Goal: Information Seeking & Learning: Learn about a topic

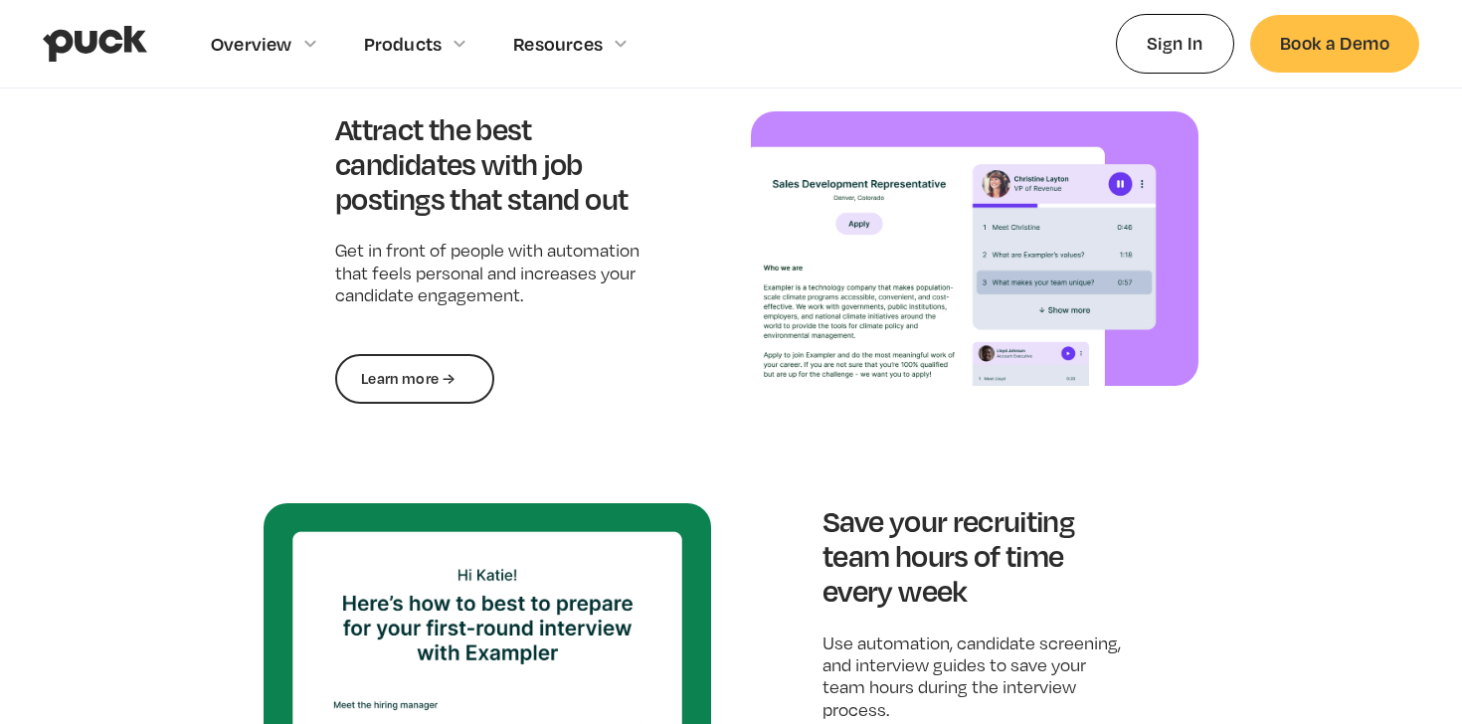
scroll to position [1652, 0]
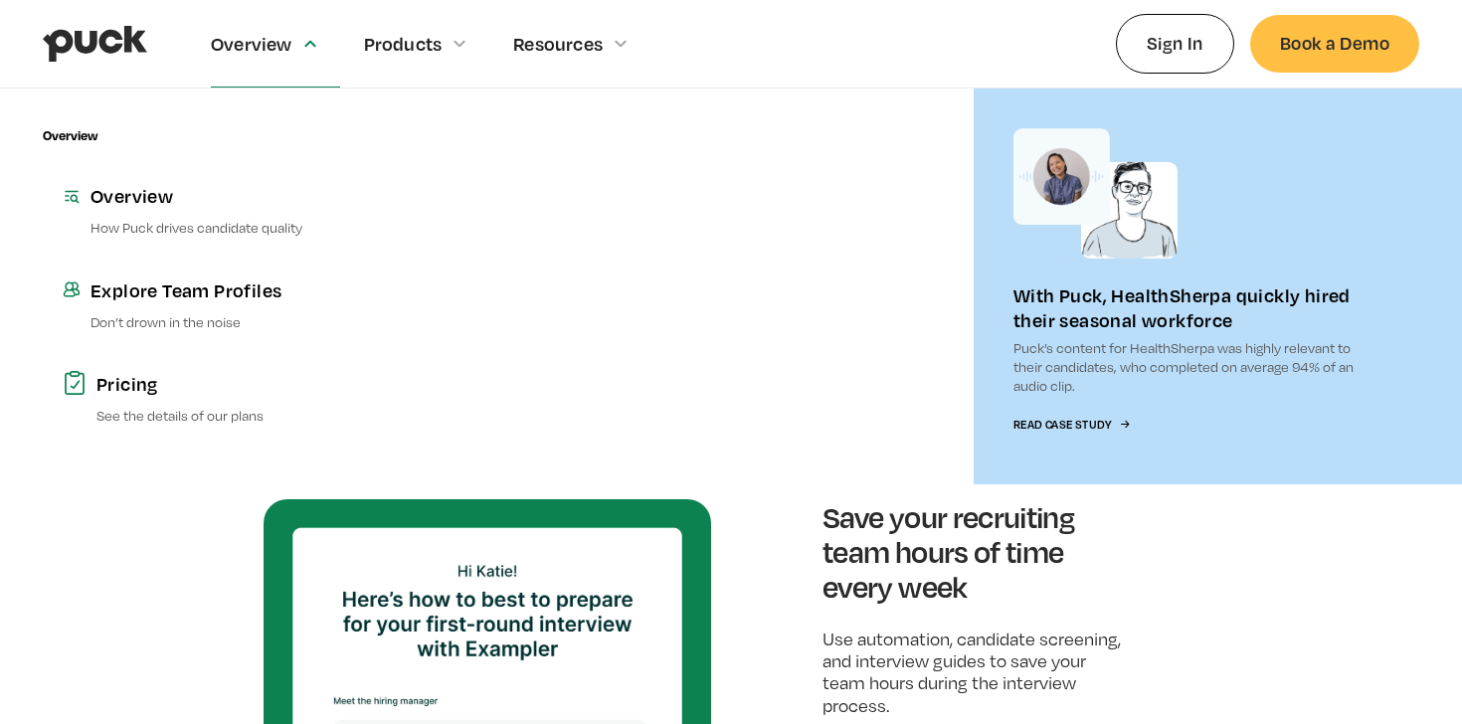
click at [279, 38] on div "Overview" at bounding box center [252, 44] width 82 height 22
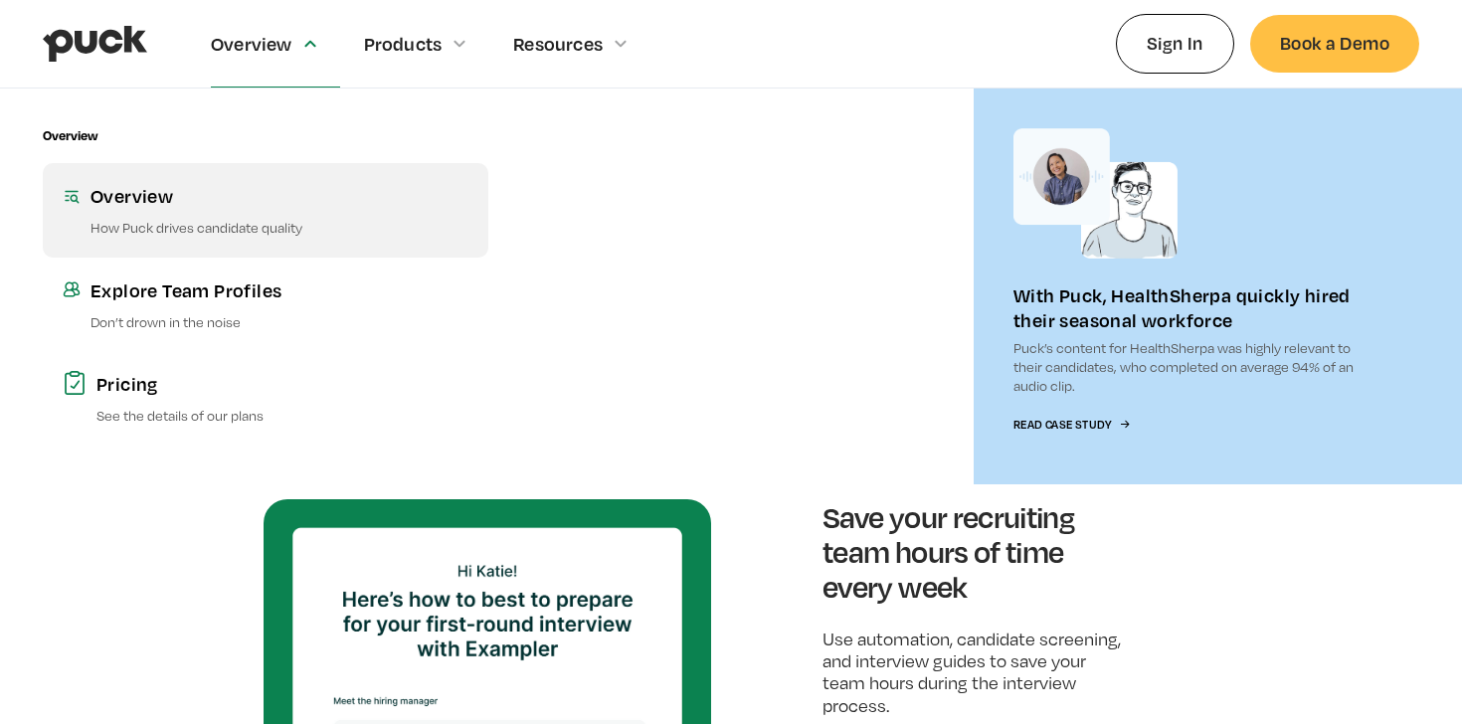
click at [195, 190] on div "Overview" at bounding box center [280, 195] width 378 height 25
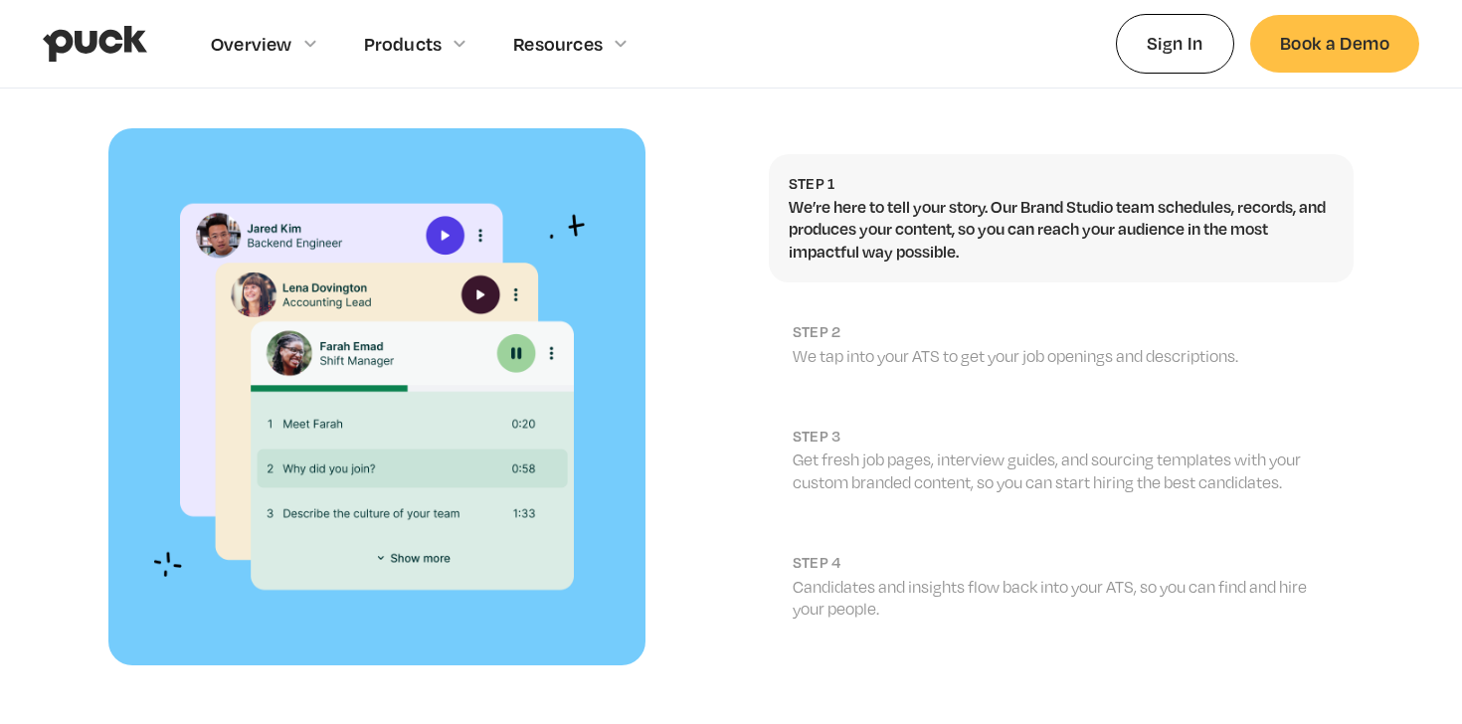
scroll to position [2160, 0]
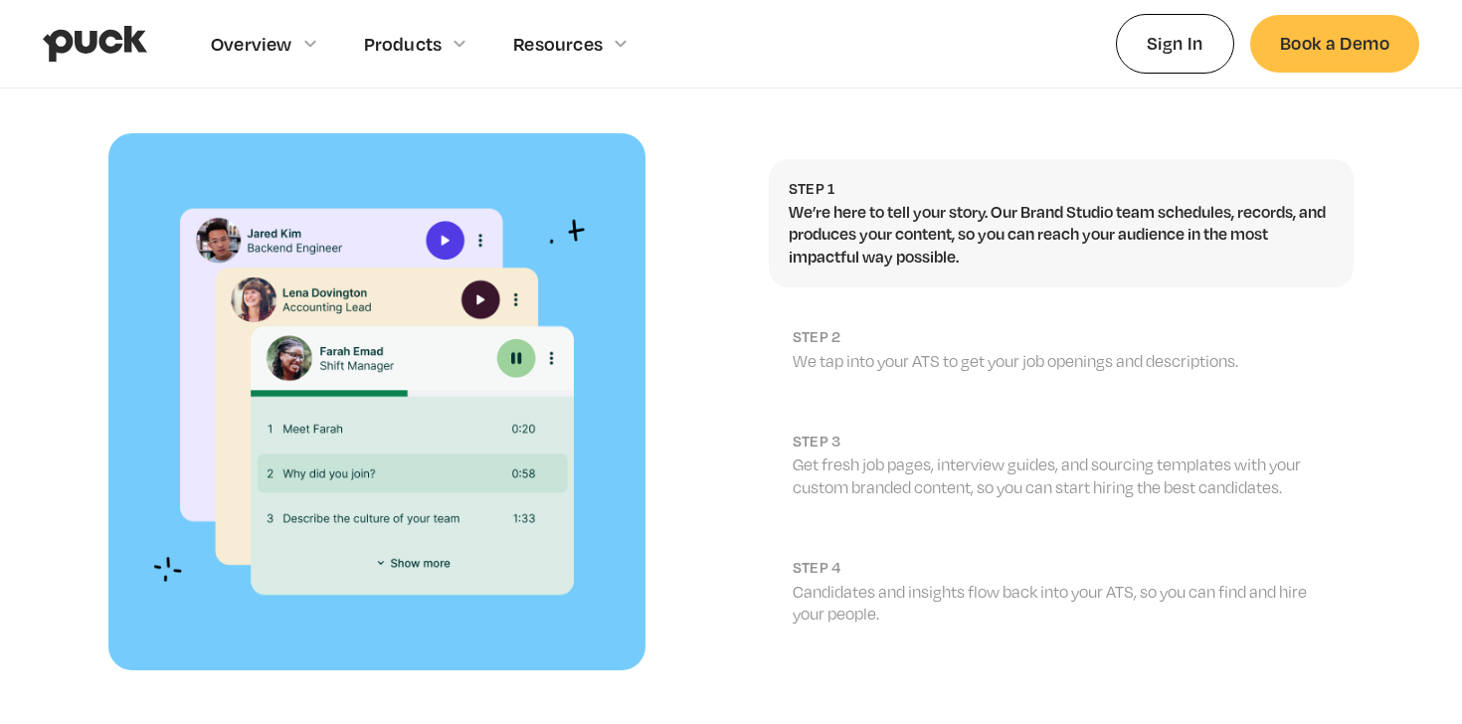
click at [842, 350] on p "We tap into your ATS to get your job openings and descriptions." at bounding box center [1063, 361] width 541 height 22
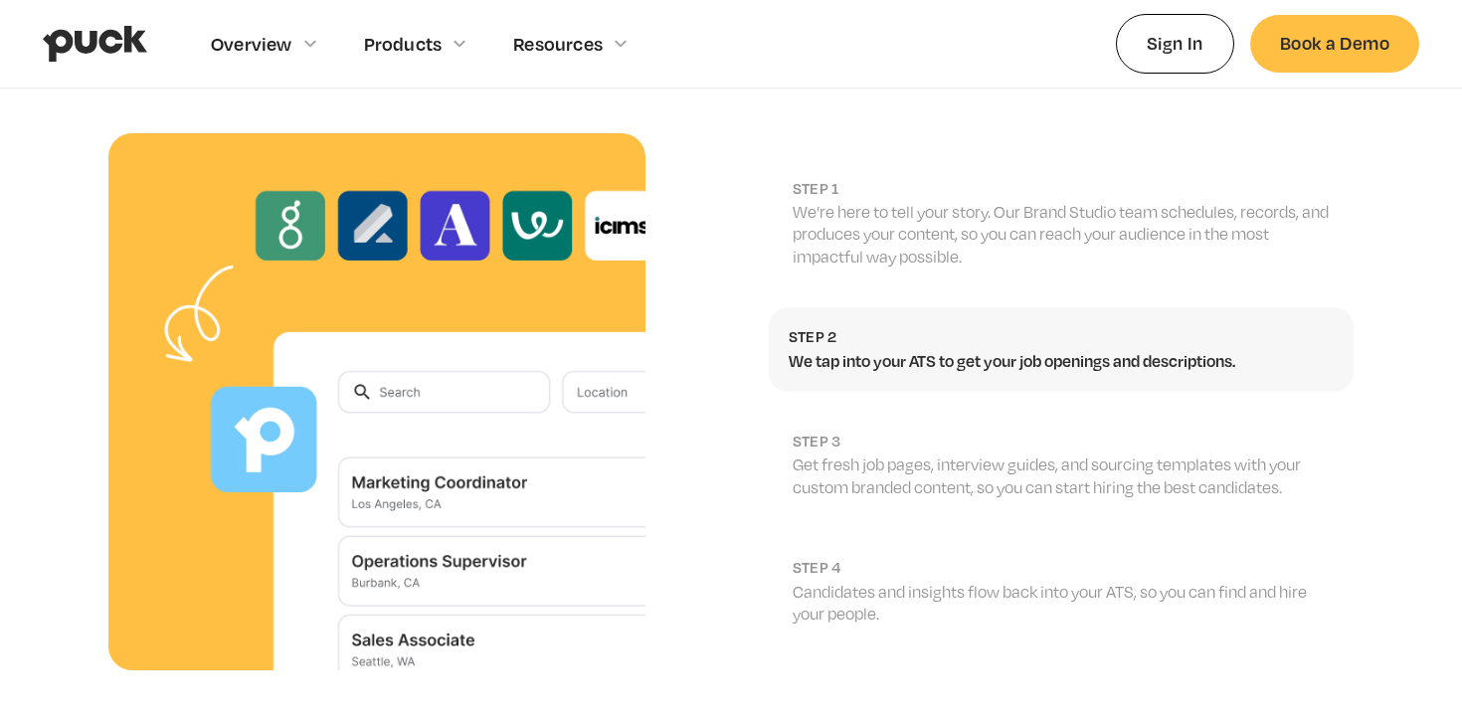
click at [859, 454] on p "Get fresh job pages, interview guides, and sourcing templates with your custom …" at bounding box center [1063, 476] width 541 height 45
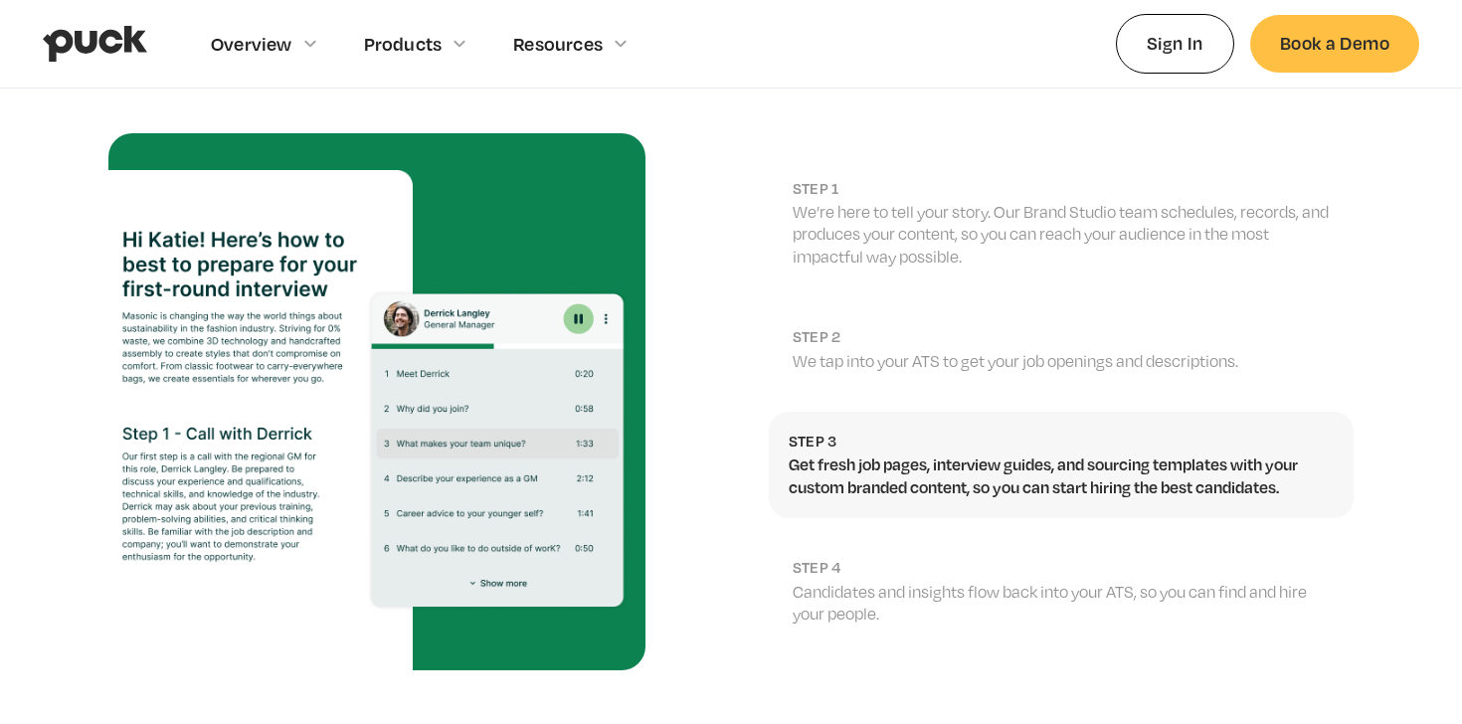
click at [857, 234] on link "Step 1 We’re here to tell your story. Our Brand Studio team schedules, records,…" at bounding box center [1061, 223] width 585 height 129
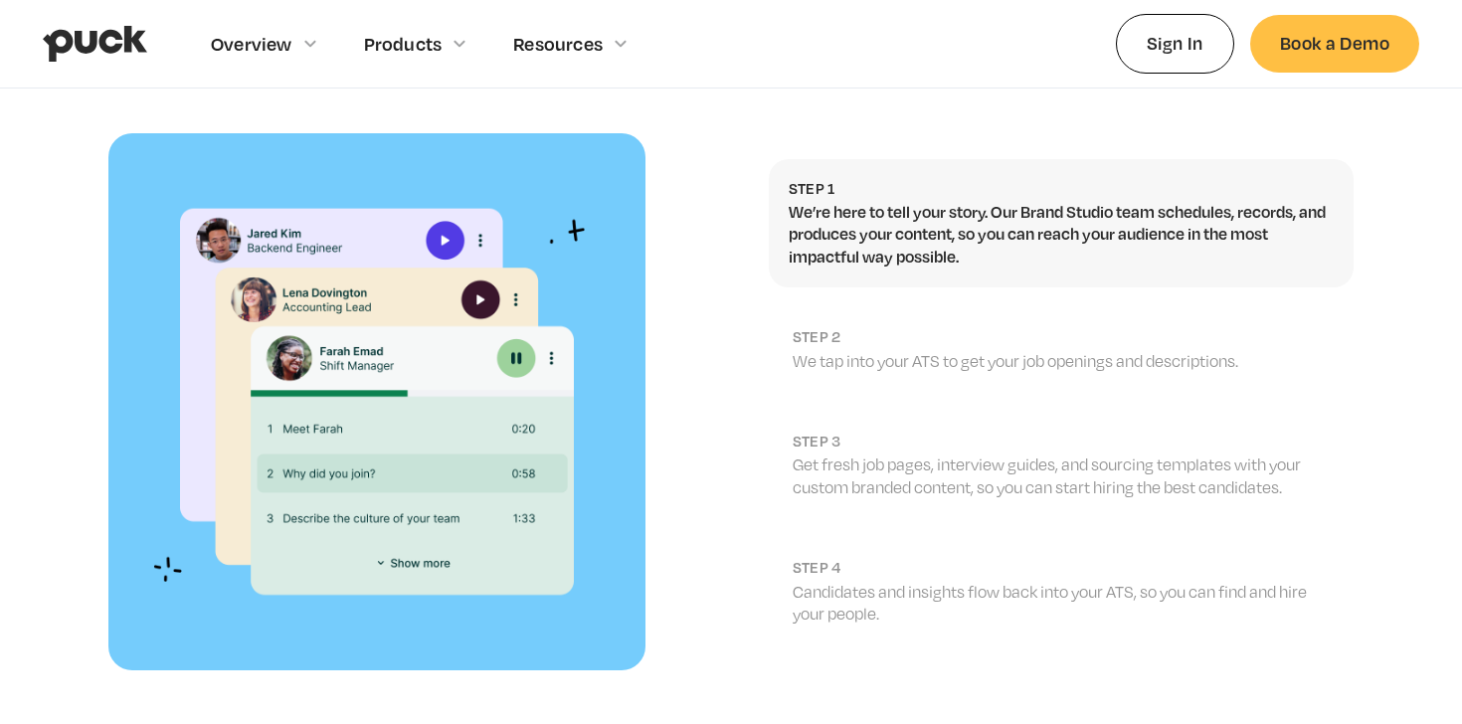
click at [878, 581] on p "Candidates and insights flow back into your ATS, so you can find and hire your …" at bounding box center [1063, 603] width 541 height 45
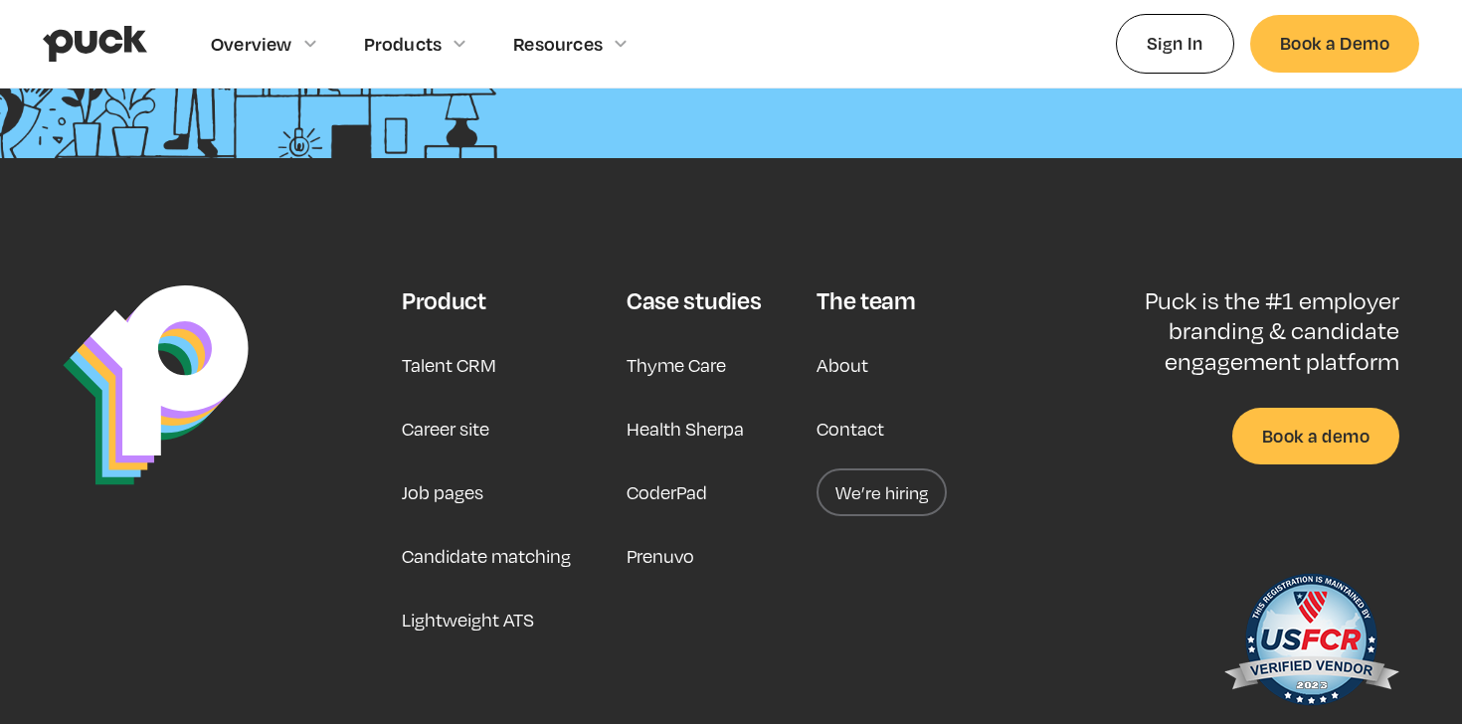
scroll to position [3250, 0]
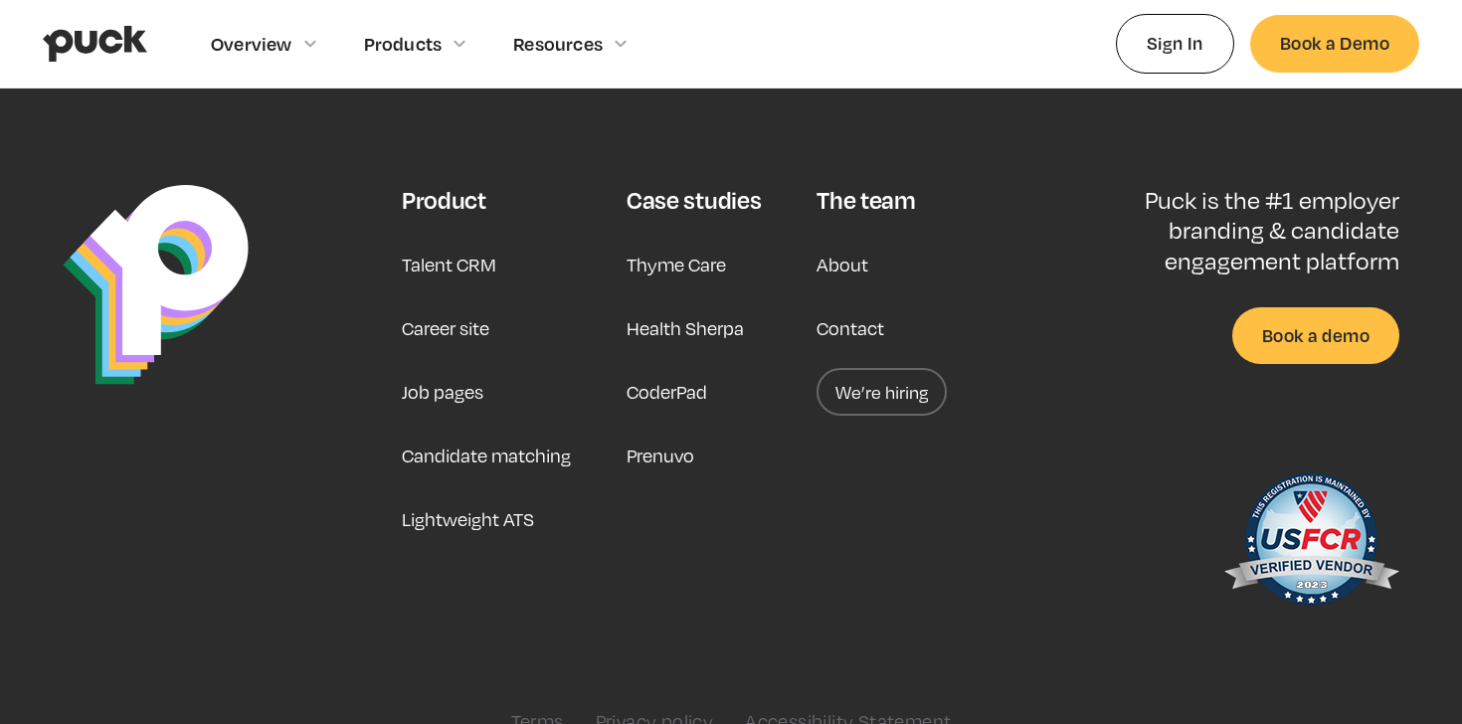
click at [475, 304] on link "Career site" at bounding box center [446, 328] width 88 height 48
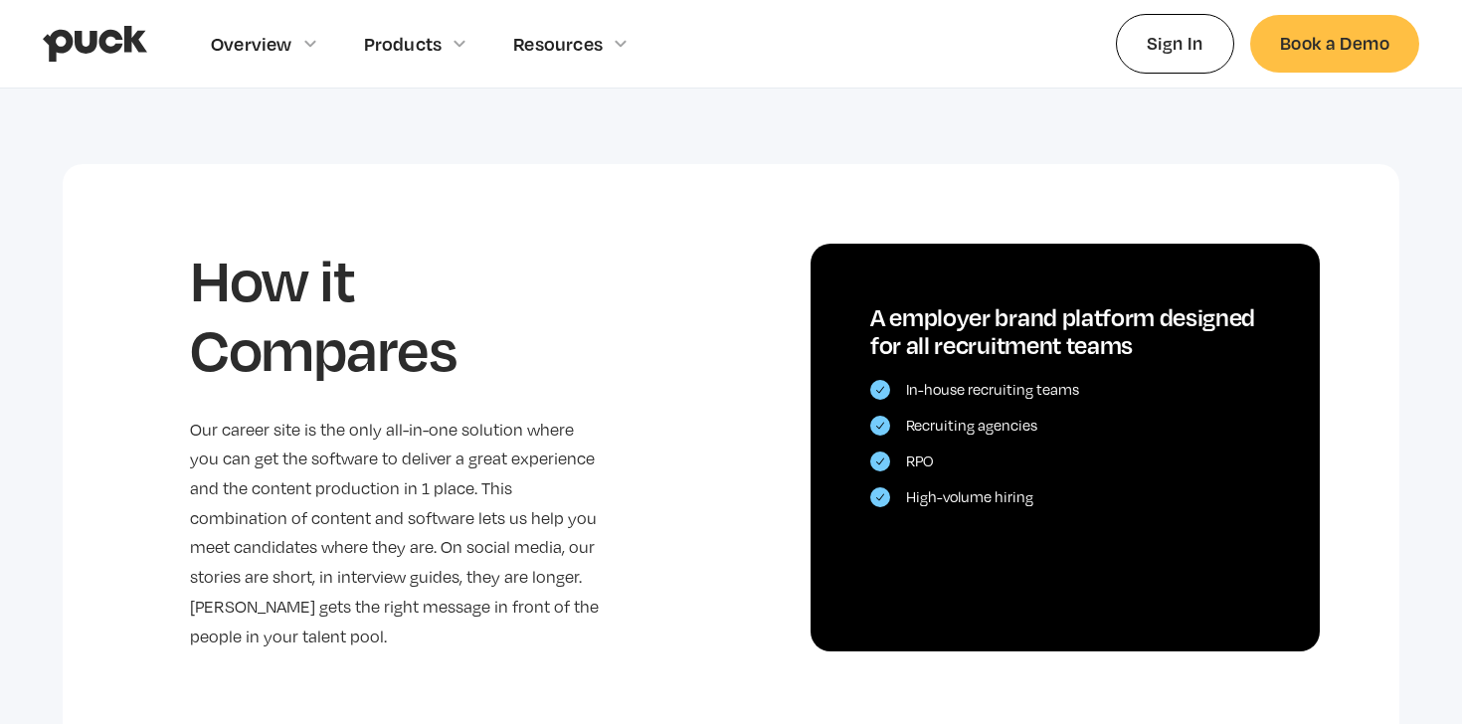
scroll to position [4447, 0]
